Goal: Use online tool/utility: Utilize a website feature to perform a specific function

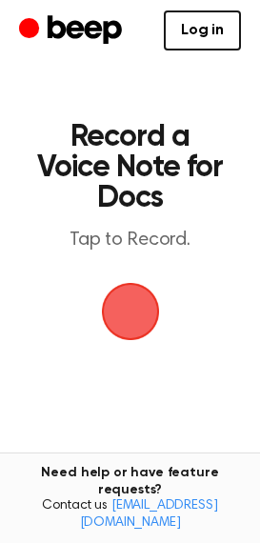
click at [127, 313] on span "button" at bounding box center [130, 312] width 58 height 58
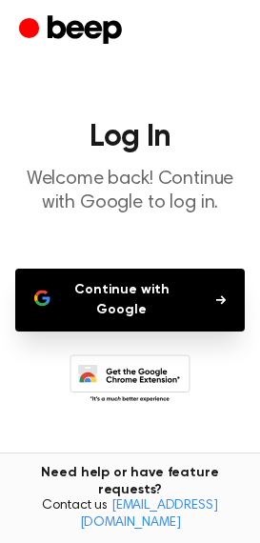
click at [127, 313] on button "Continue with Google" at bounding box center [129, 300] width 229 height 63
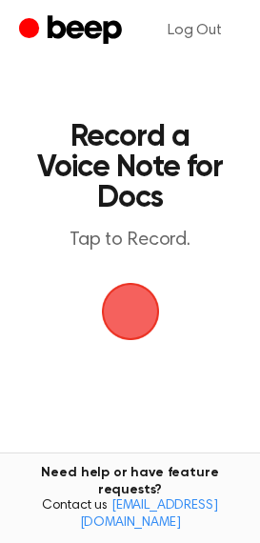
click at [124, 307] on span "button" at bounding box center [130, 312] width 58 height 58
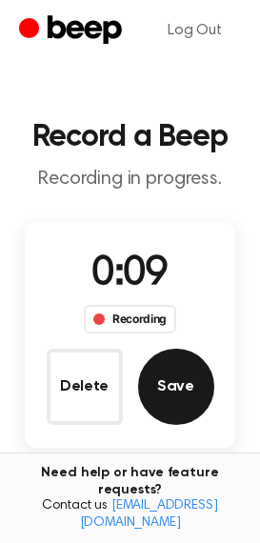
click at [183, 381] on button "Save" at bounding box center [176, 386] width 76 height 76
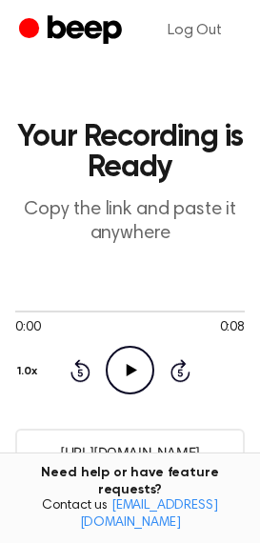
click at [142, 389] on circle at bounding box center [130, 370] width 47 height 47
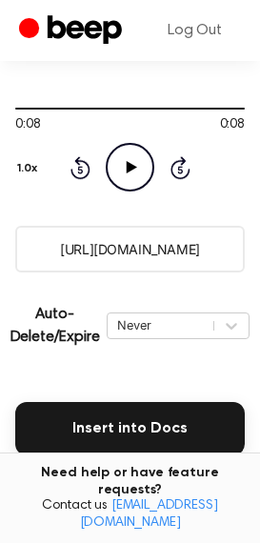
scroll to position [291, 0]
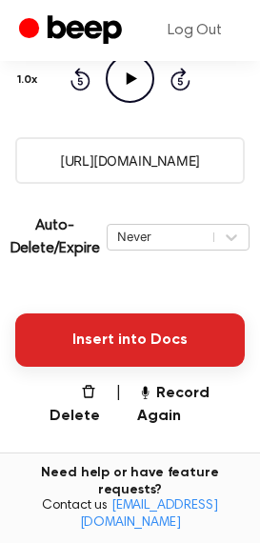
click at [169, 321] on button "Insert into Docs" at bounding box center [129, 339] width 229 height 53
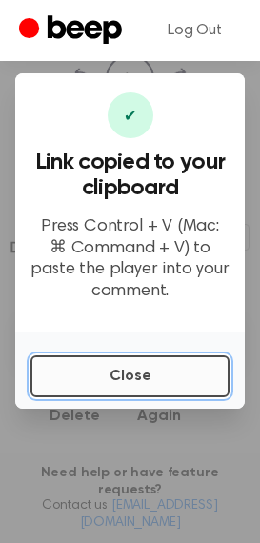
click at [132, 367] on button "Close" at bounding box center [129, 376] width 199 height 42
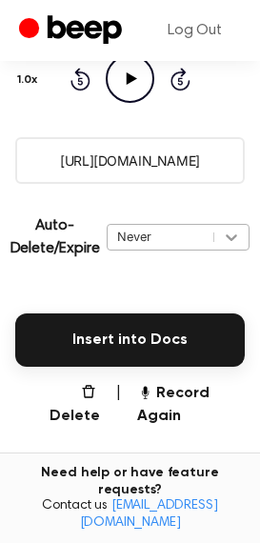
click at [234, 229] on icon at bounding box center [231, 237] width 19 height 19
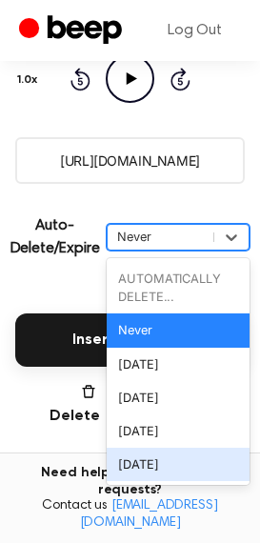
click at [156, 461] on div "In 1 Year" at bounding box center [178, 464] width 143 height 33
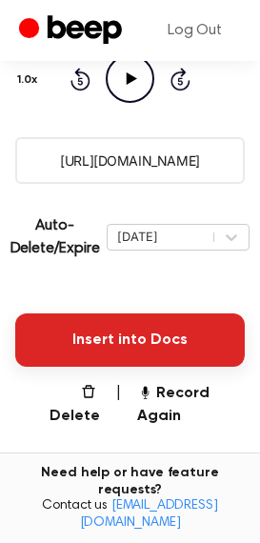
click at [179, 332] on button "Insert into Docs" at bounding box center [129, 339] width 229 height 53
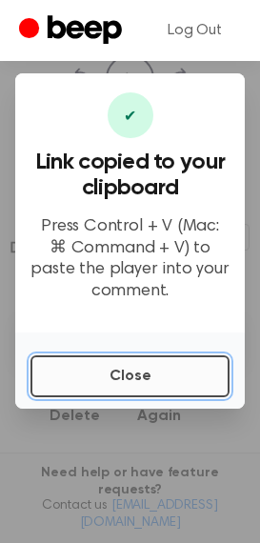
click at [137, 373] on button "Close" at bounding box center [129, 376] width 199 height 42
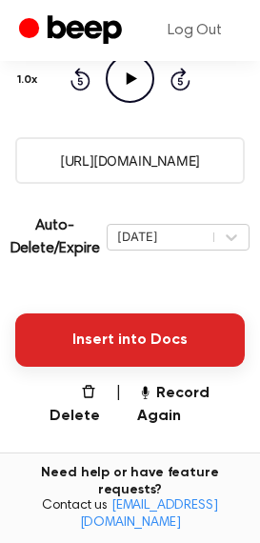
click at [141, 335] on button "Insert into Docs" at bounding box center [129, 339] width 229 height 53
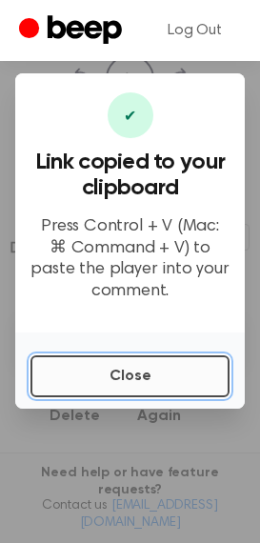
click at [127, 379] on button "Close" at bounding box center [129, 376] width 199 height 42
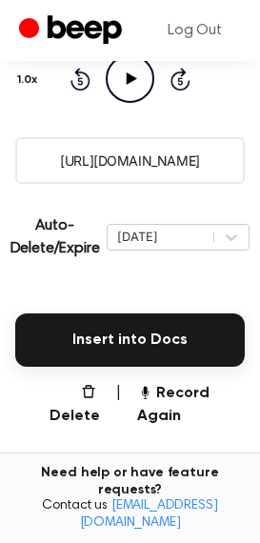
click at [133, 70] on icon "Play Audio" at bounding box center [130, 78] width 49 height 49
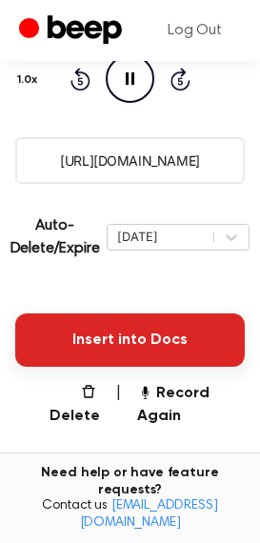
click at [126, 335] on button "Insert into Docs" at bounding box center [129, 339] width 229 height 53
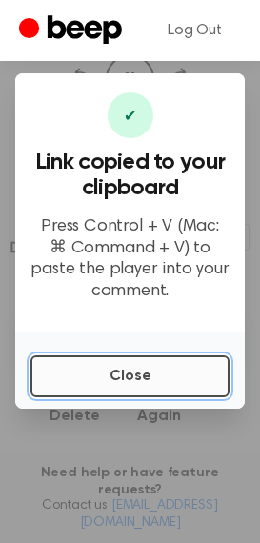
click at [139, 383] on button "Close" at bounding box center [129, 376] width 199 height 42
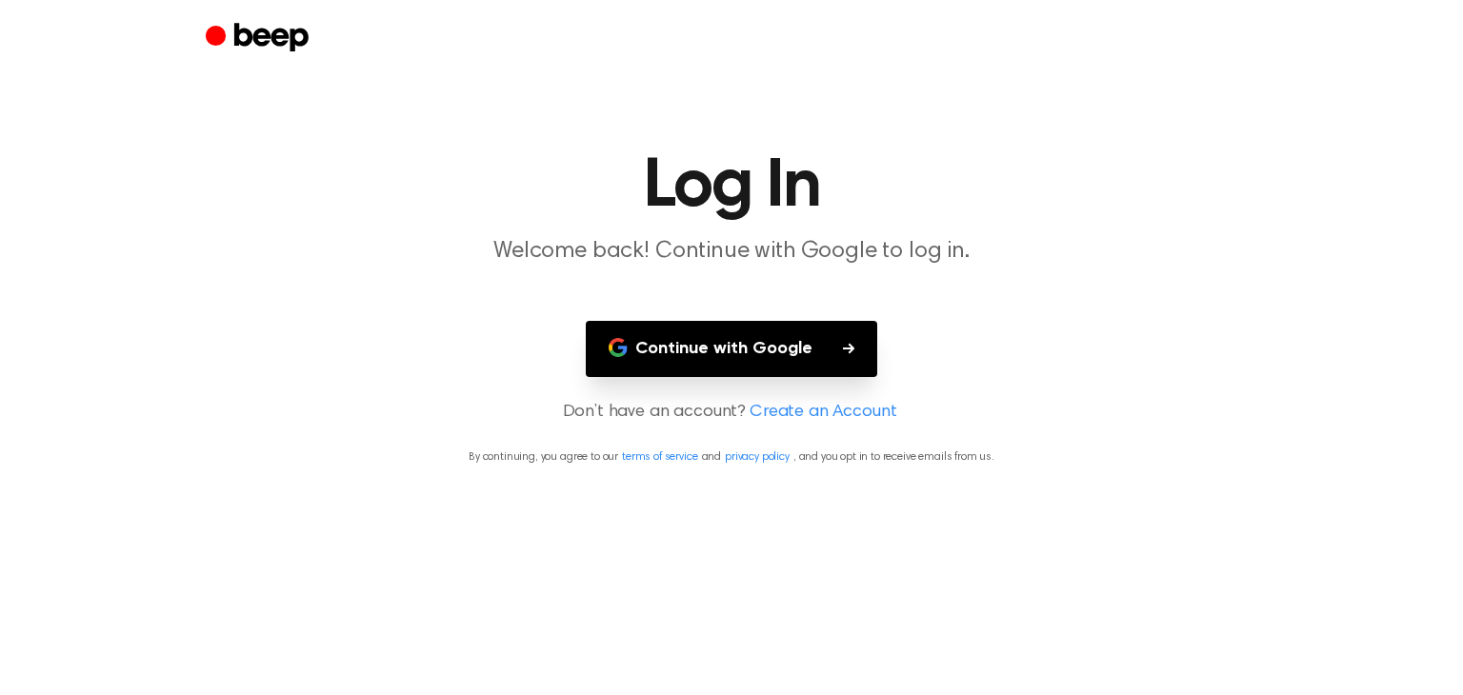
click at [1036, 33] on div at bounding box center [731, 38] width 1051 height 76
click at [846, 351] on icon "button" at bounding box center [848, 348] width 11 height 11
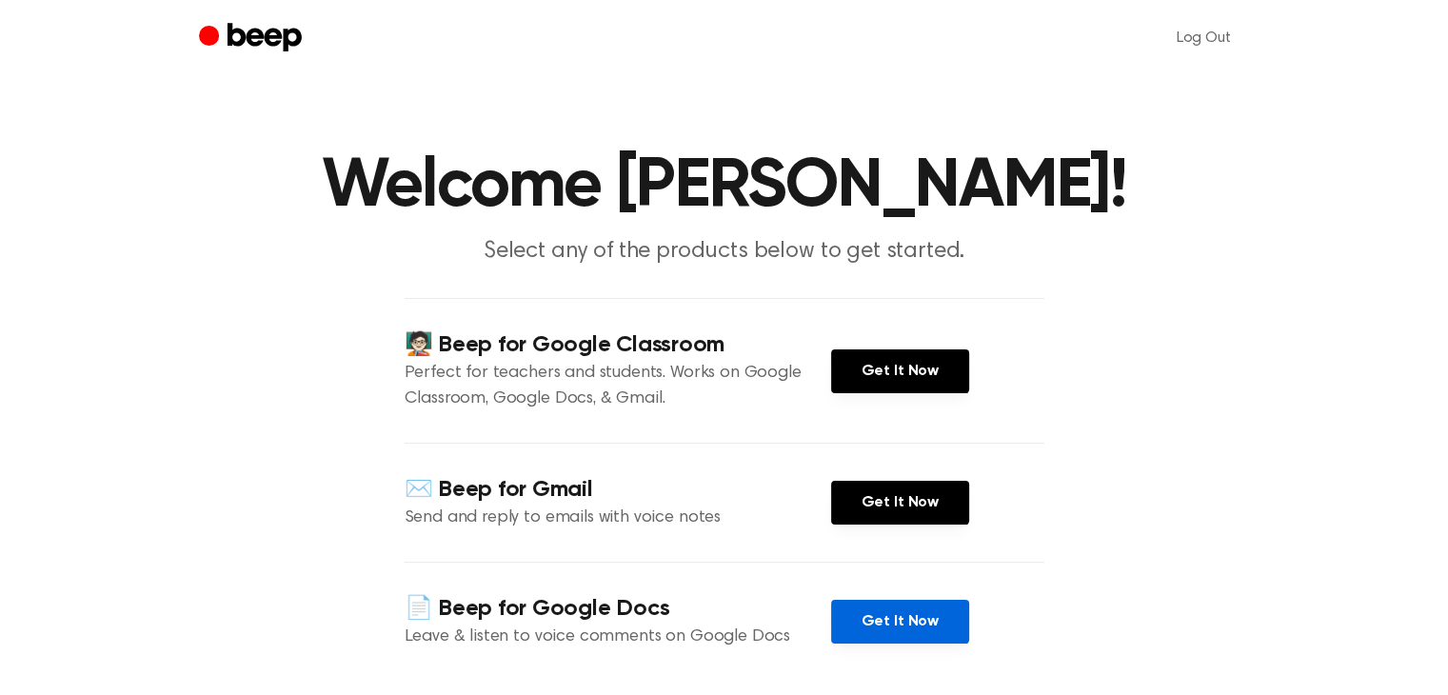
click at [902, 623] on link "Get It Now" at bounding box center [900, 622] width 138 height 44
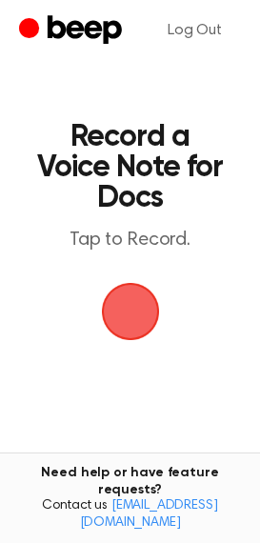
click at [130, 300] on span "button" at bounding box center [130, 312] width 62 height 62
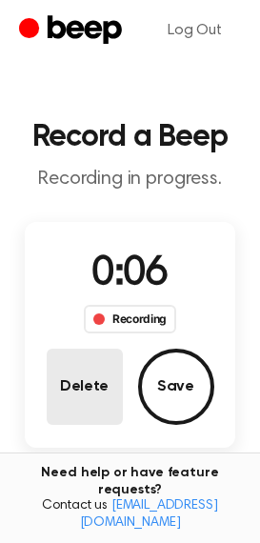
click at [88, 382] on button "Delete" at bounding box center [85, 386] width 76 height 76
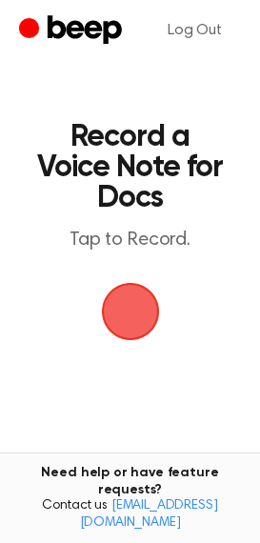
click at [88, 382] on main "Record a Voice Note for Docs Tap to Record. Tired of copying and pasting? Use t…" at bounding box center [130, 335] width 260 height 671
click at [127, 309] on span "button" at bounding box center [130, 311] width 69 height 69
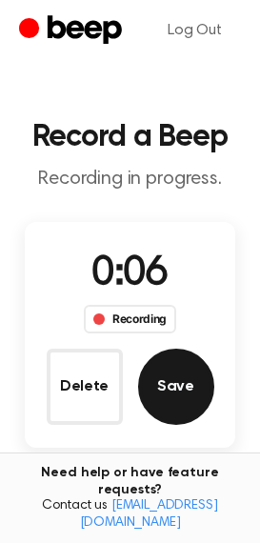
click at [169, 387] on button "Save" at bounding box center [176, 386] width 76 height 76
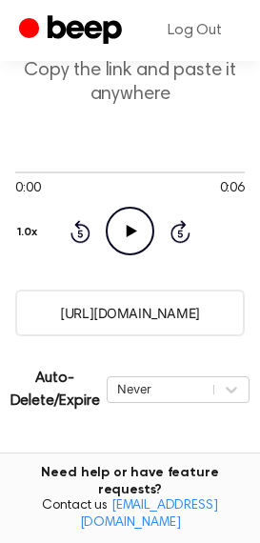
scroll to position [267, 0]
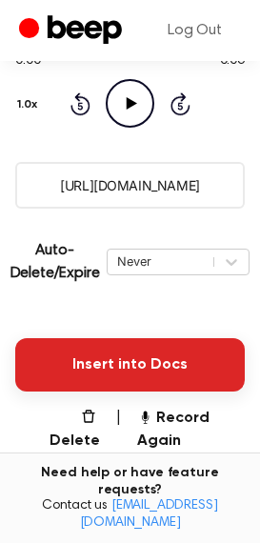
click at [149, 381] on button "Insert into Docs" at bounding box center [129, 364] width 229 height 53
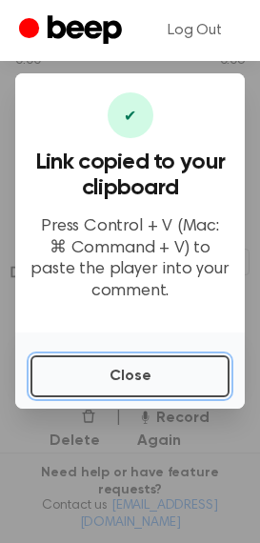
click at [149, 381] on button "Close" at bounding box center [129, 376] width 199 height 42
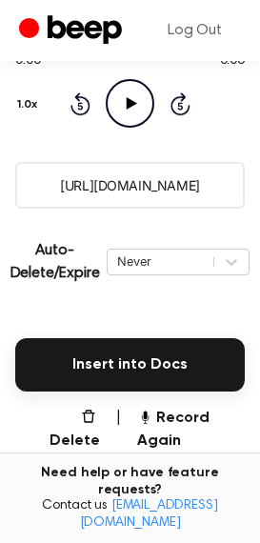
click at [133, 105] on icon at bounding box center [132, 103] width 10 height 12
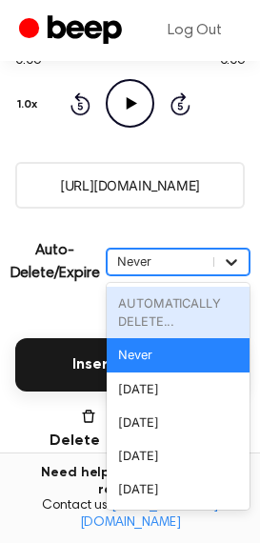
click at [240, 259] on icon at bounding box center [231, 261] width 19 height 19
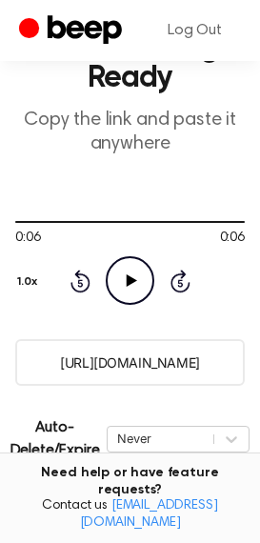
scroll to position [103, 0]
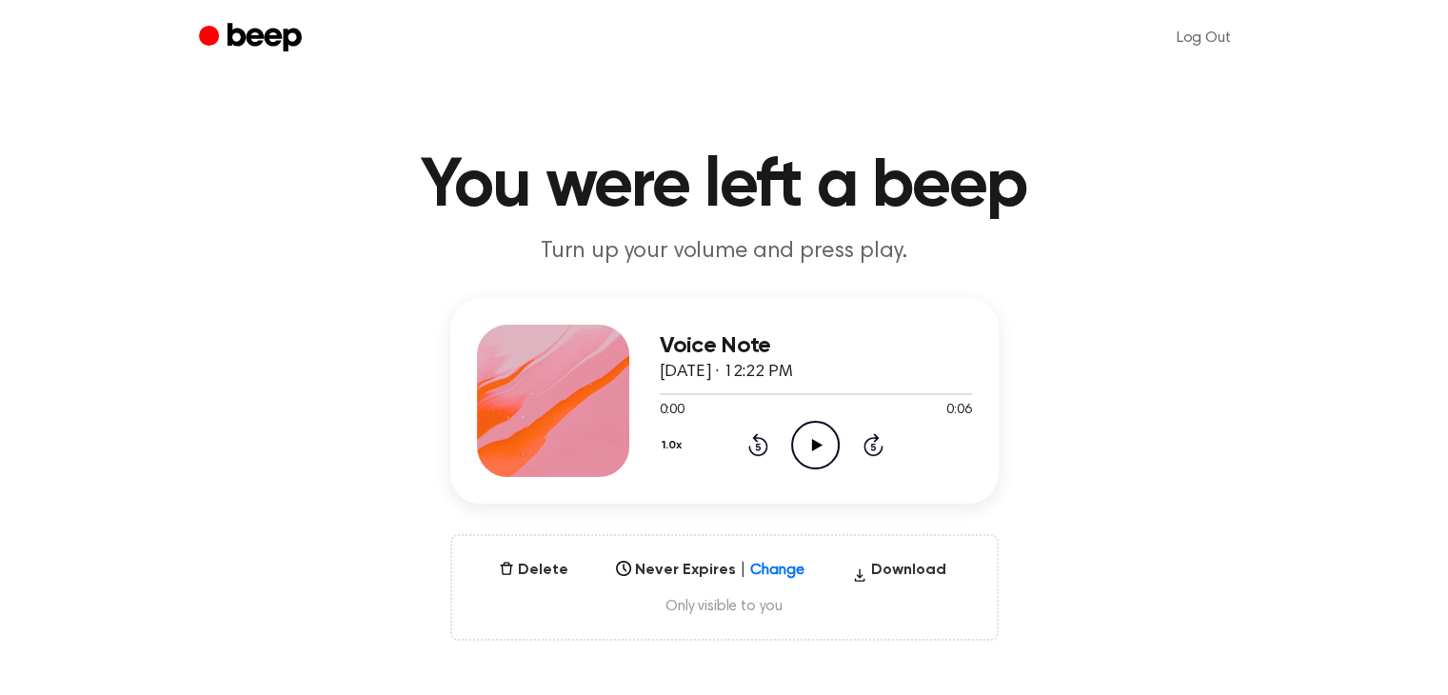
drag, startPoint x: 536, startPoint y: 387, endPoint x: 1286, endPoint y: 281, distance: 757.7
click at [1286, 281] on main "You were left a beep Turn up your volume and press play. Voice Note August 14, …" at bounding box center [724, 611] width 1448 height 1222
